Goal: Find specific page/section

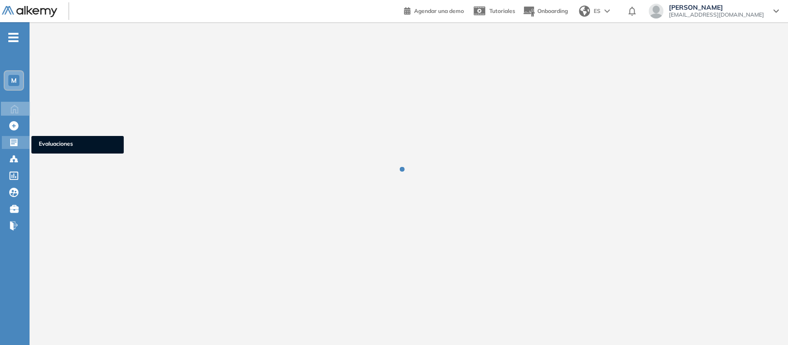
click at [18, 141] on div at bounding box center [14, 141] width 11 height 11
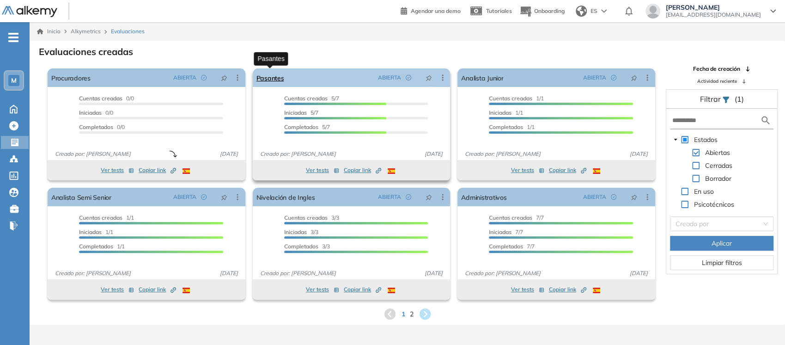
click at [272, 80] on link "Pasantes" at bounding box center [270, 77] width 28 height 18
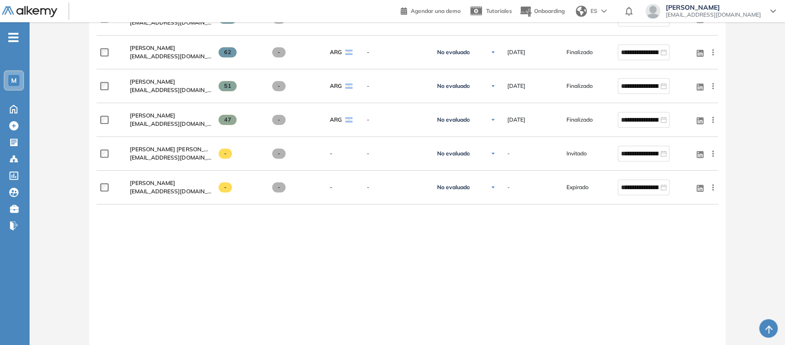
scroll to position [380, 0]
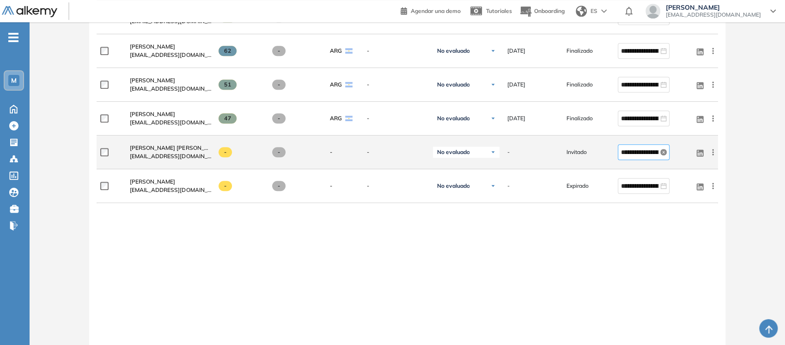
click at [662, 151] on icon "close-circle" at bounding box center [663, 152] width 6 height 6
type input "**********"
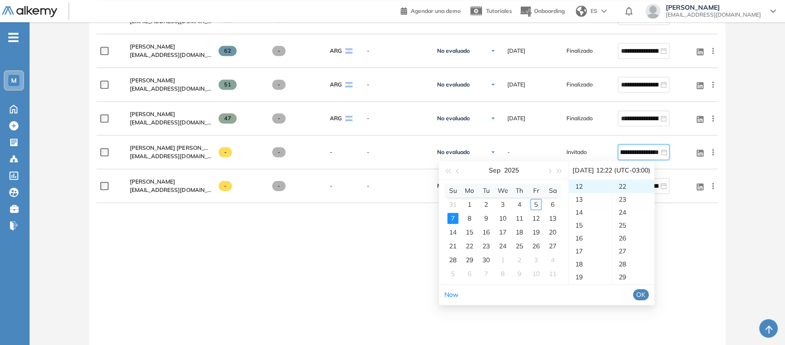
click at [645, 293] on span "OK" at bounding box center [640, 294] width 9 height 10
